Goal: Information Seeking & Learning: Learn about a topic

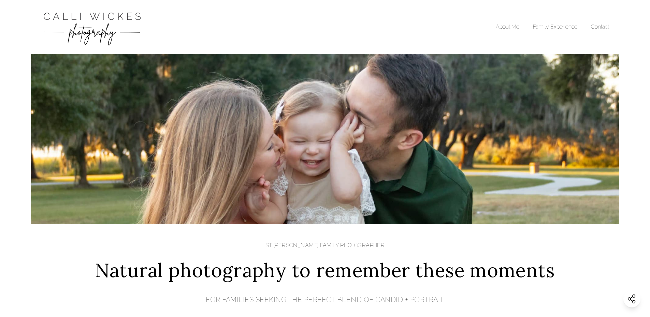
click at [515, 27] on link "About Me" at bounding box center [508, 27] width 24 height 6
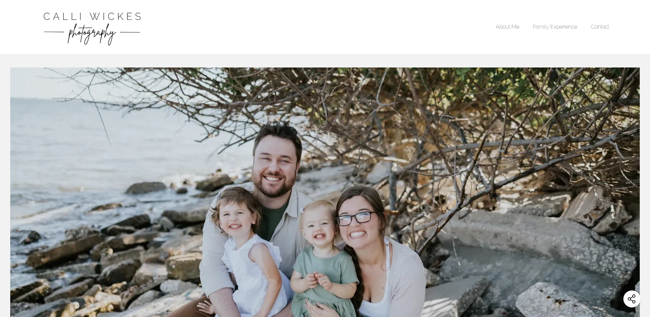
click at [563, 30] on li "Family Experience" at bounding box center [562, 27] width 58 height 8
click at [560, 25] on link "Family Experience" at bounding box center [555, 27] width 44 height 6
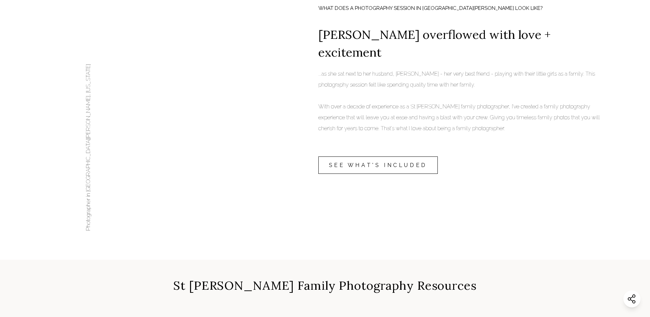
scroll to position [648, 0]
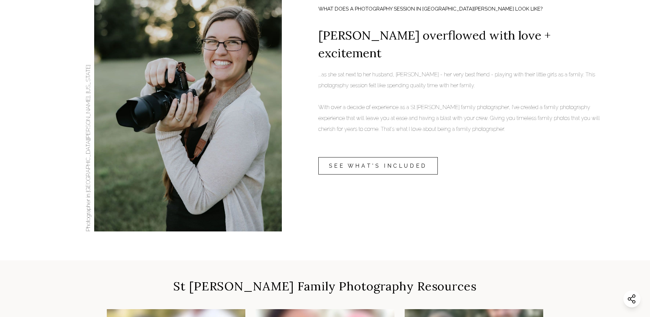
click at [414, 158] on link "SEE WHAT'S INCLUDED" at bounding box center [377, 165] width 119 height 17
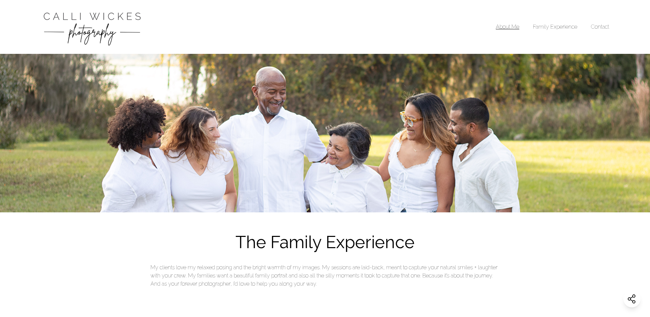
click at [512, 25] on link "About Me" at bounding box center [508, 27] width 24 height 6
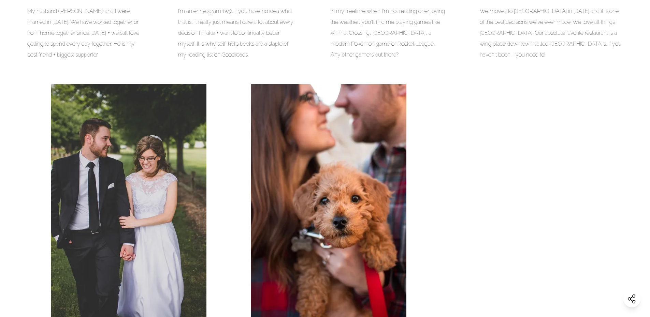
scroll to position [683, 0]
